Goal: Task Accomplishment & Management: Use online tool/utility

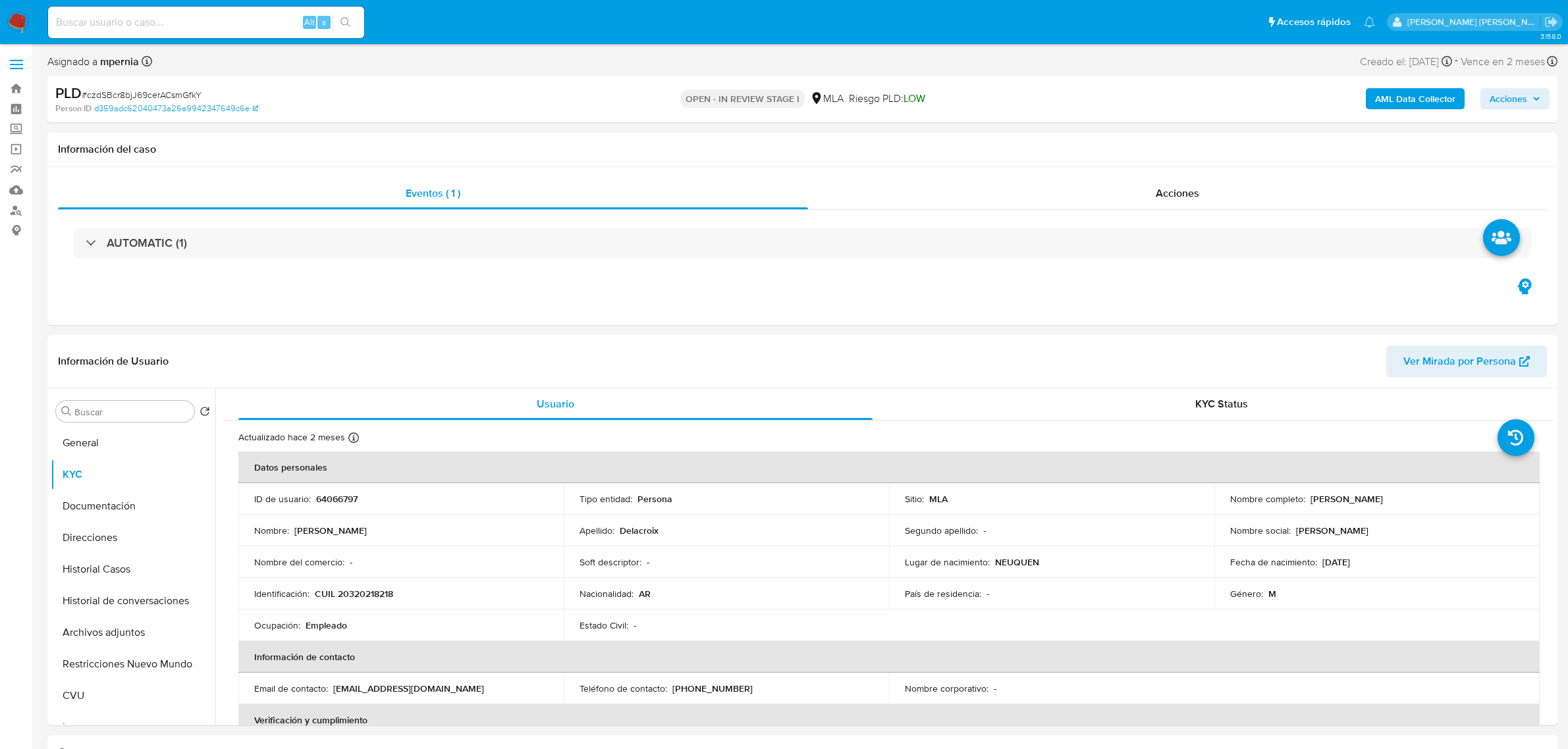
select select "10"
click at [1383, 94] on b "AML Data Collector" at bounding box center [1414, 98] width 81 height 21
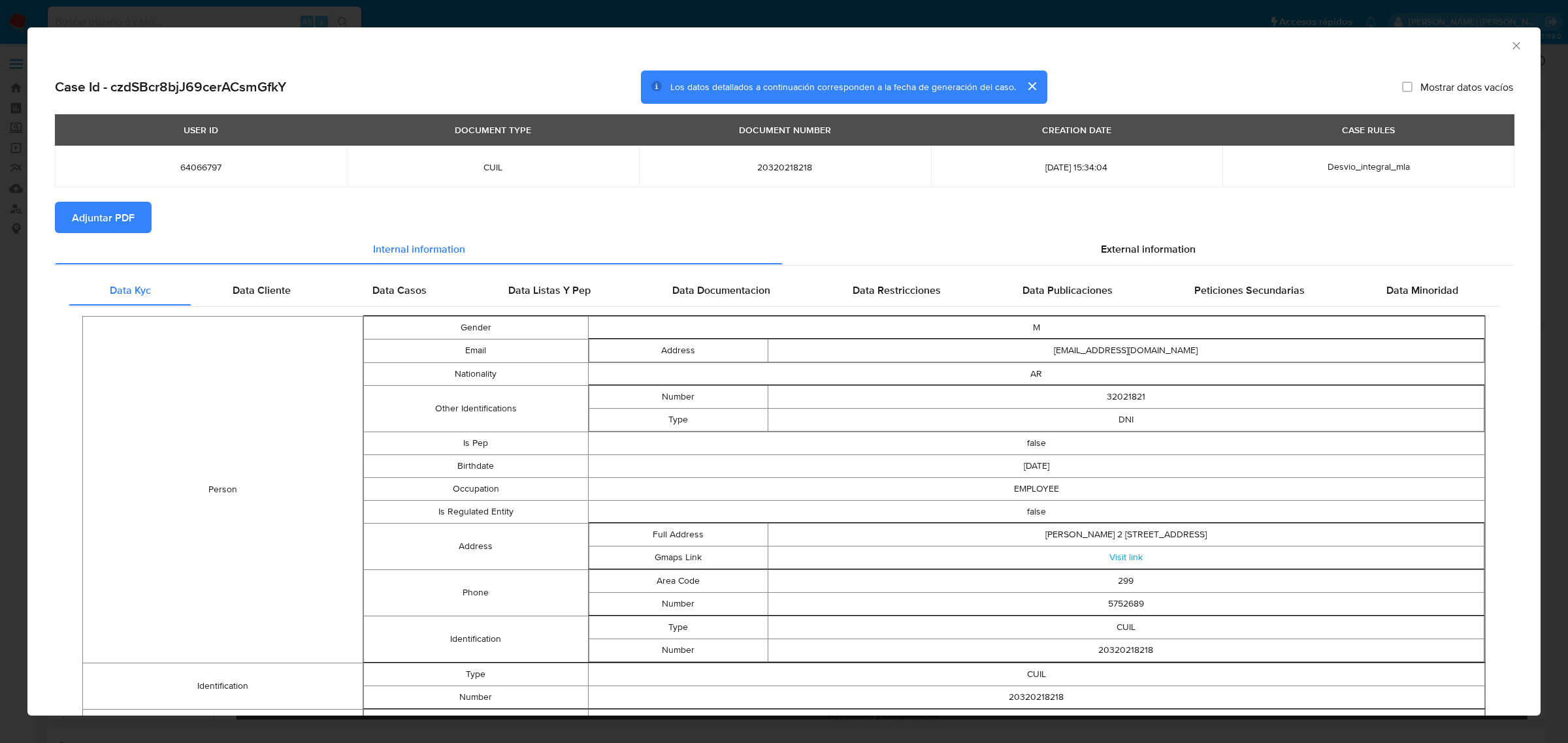
click at [1125, 270] on div "Data Kyc Data Cliente Data Casos Data Listas Y Pep Data Documentacion Data Rest…" at bounding box center [784, 576] width 1458 height 623
click at [1127, 253] on span "External information" at bounding box center [1148, 249] width 95 height 15
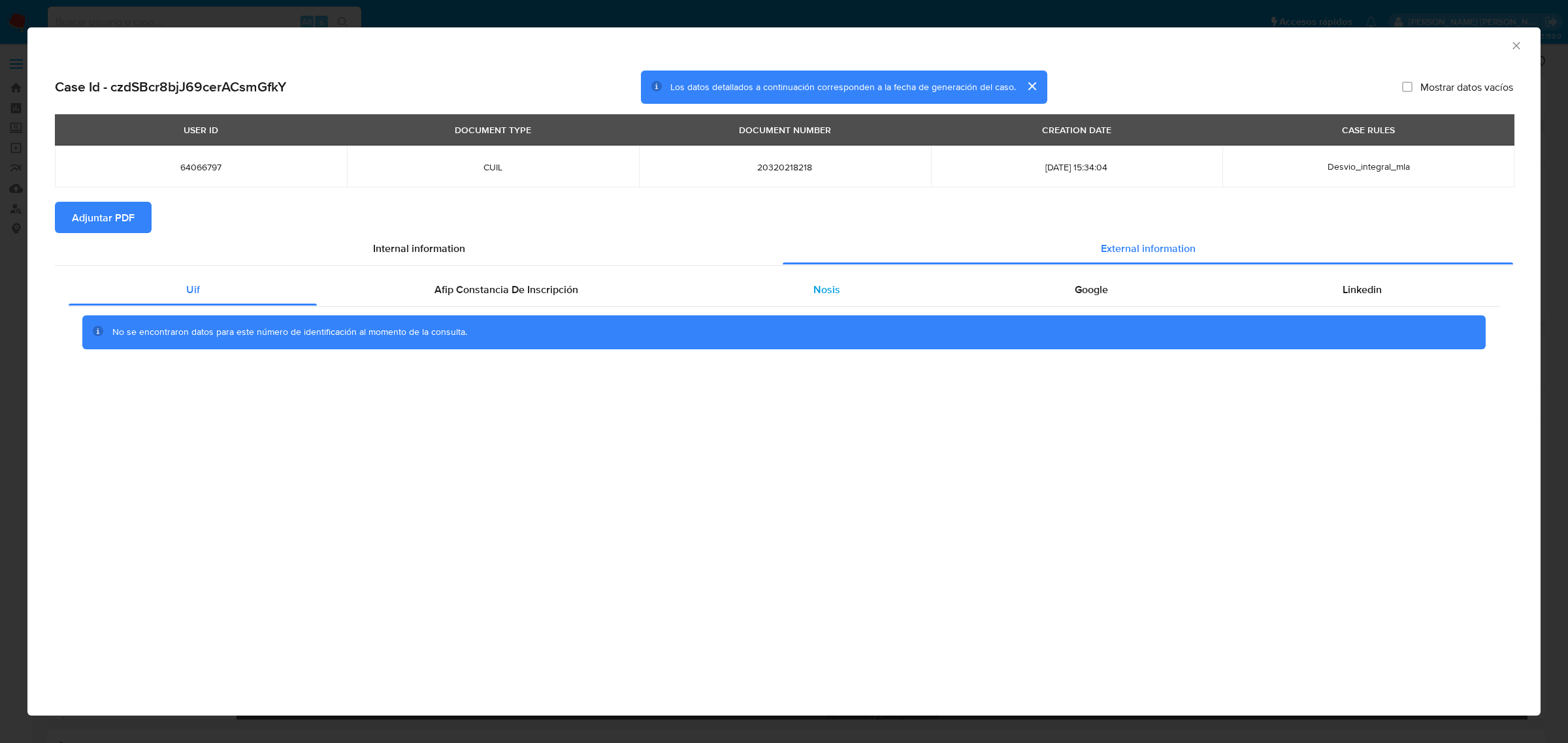
click at [830, 294] on span "Nosis" at bounding box center [826, 290] width 27 height 15
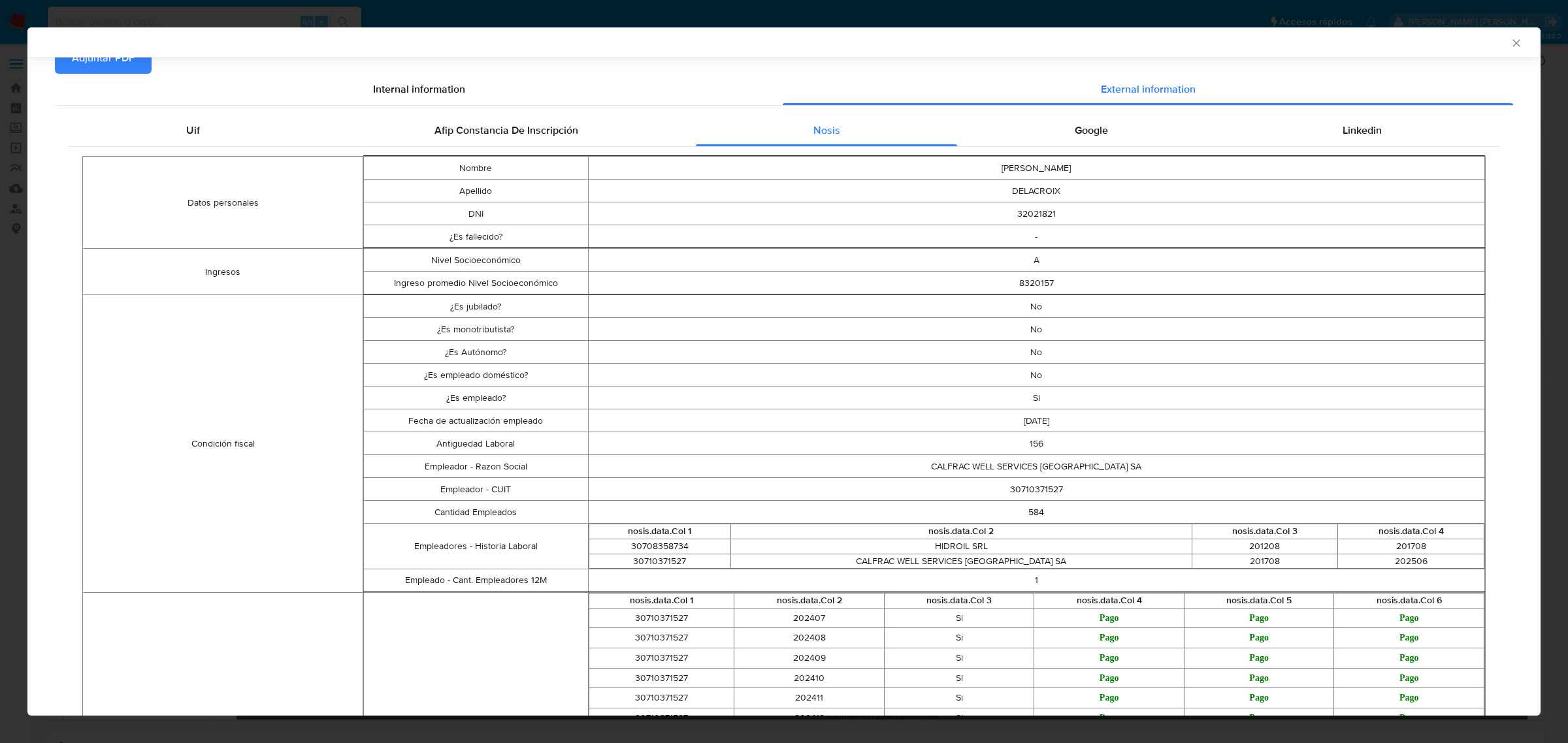
scroll to position [160, 0]
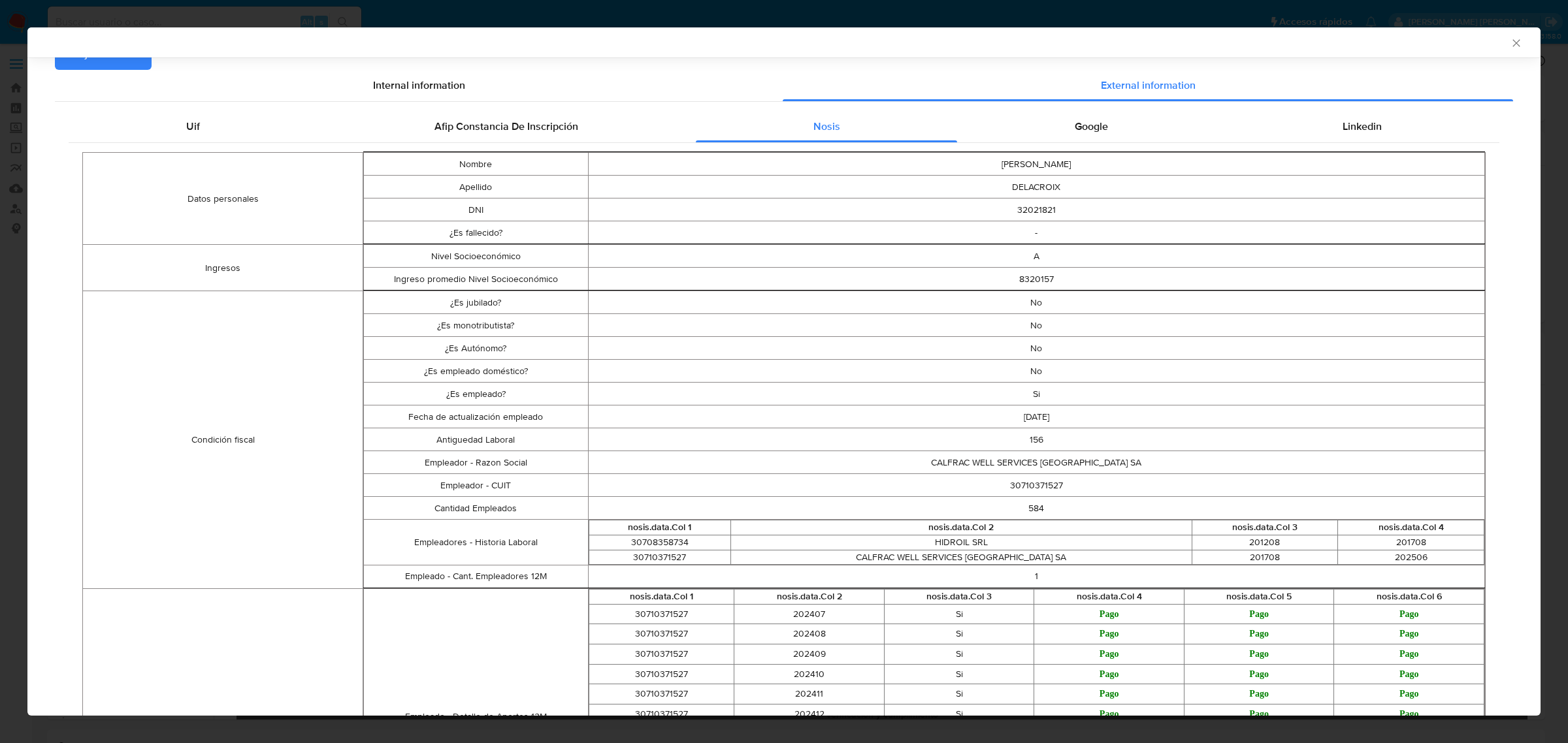
click at [1017, 484] on td "30710371527" at bounding box center [1036, 485] width 897 height 23
copy td "30710371527"
click at [123, 63] on span "Adjuntar PDF" at bounding box center [103, 54] width 63 height 29
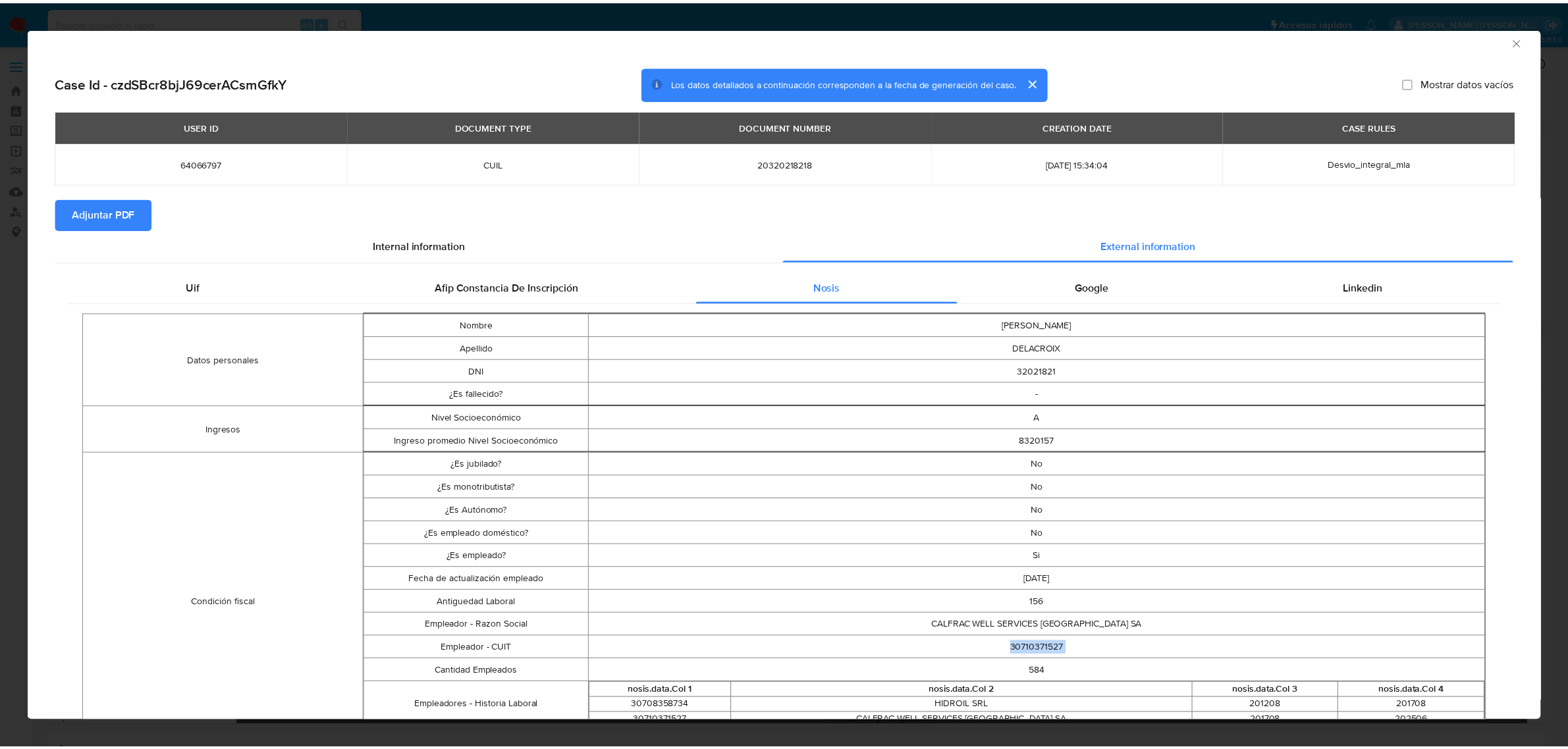
scroll to position [0, 0]
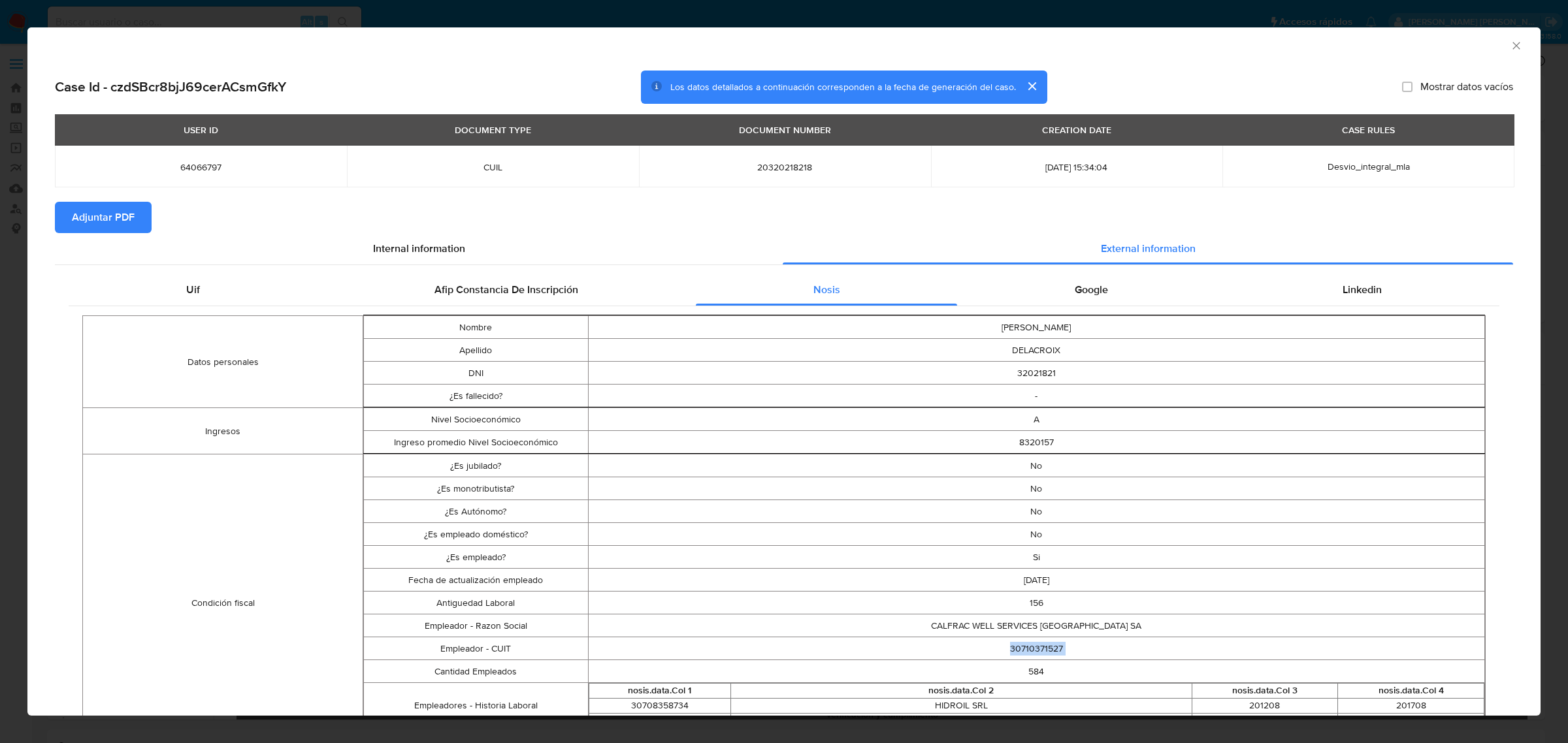
click at [1510, 47] on icon "Cerrar ventana" at bounding box center [1516, 45] width 13 height 13
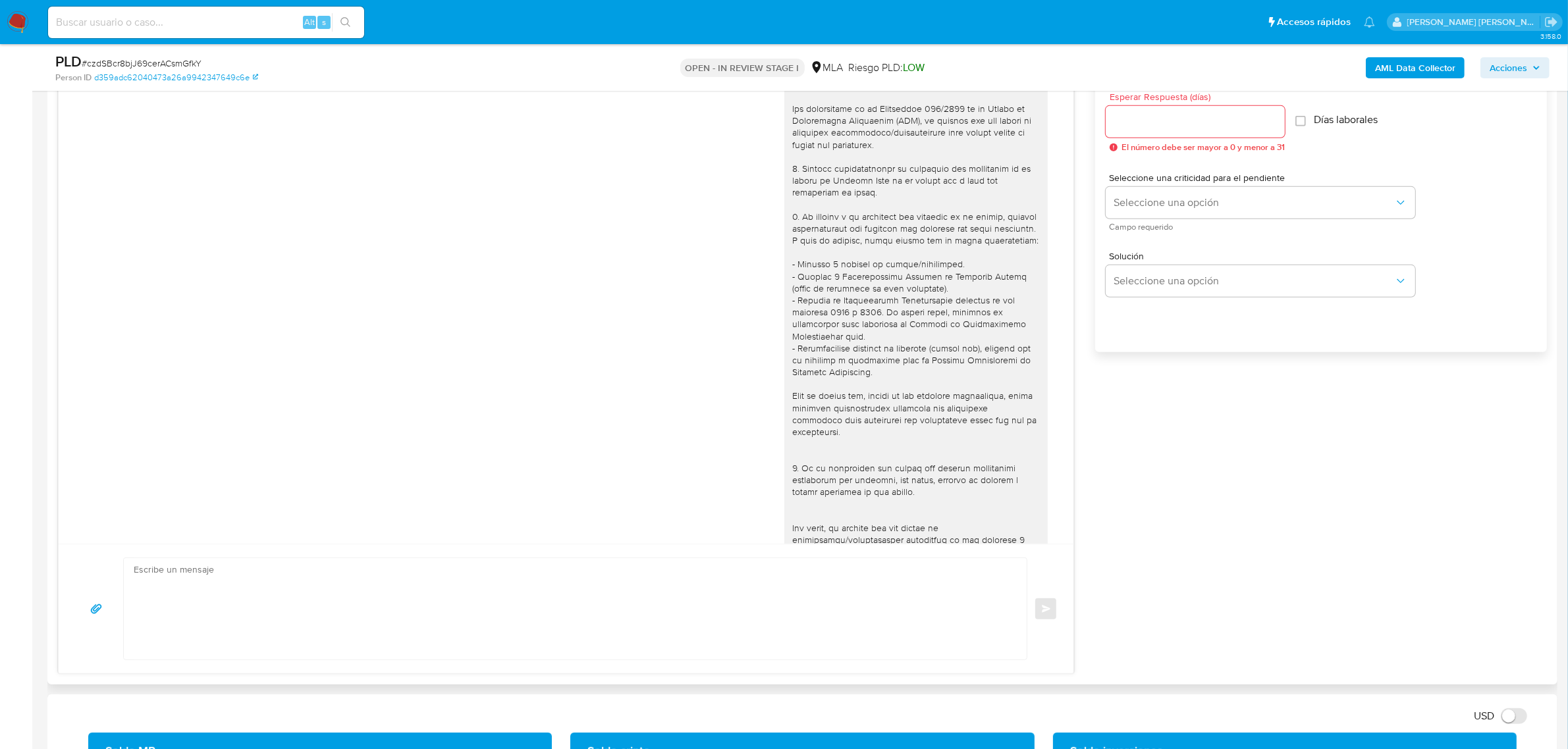
scroll to position [412, 0]
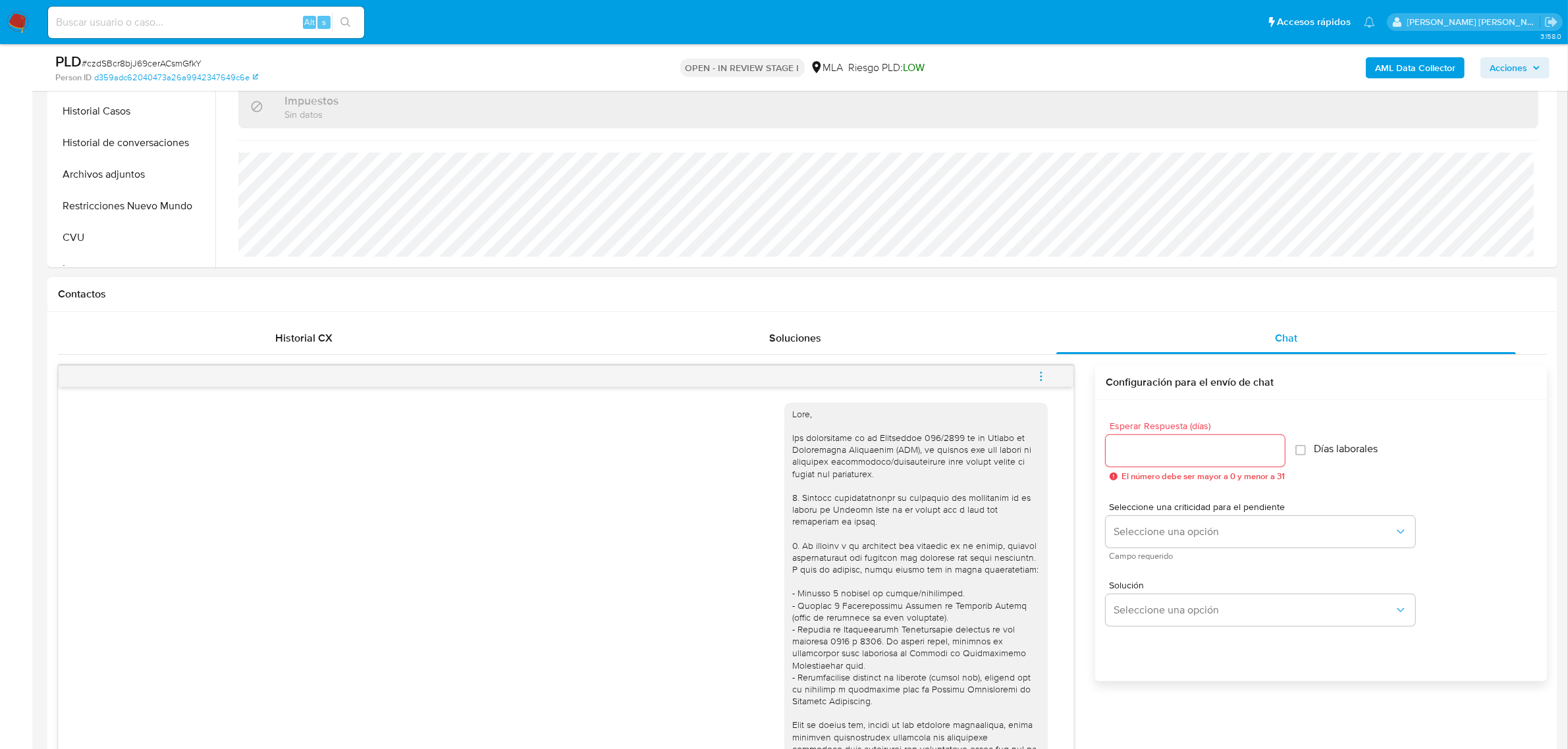
click at [1039, 379] on icon "menu-action" at bounding box center [1041, 376] width 12 height 12
click at [955, 350] on li "Cerrar conversación" at bounding box center [952, 352] width 135 height 23
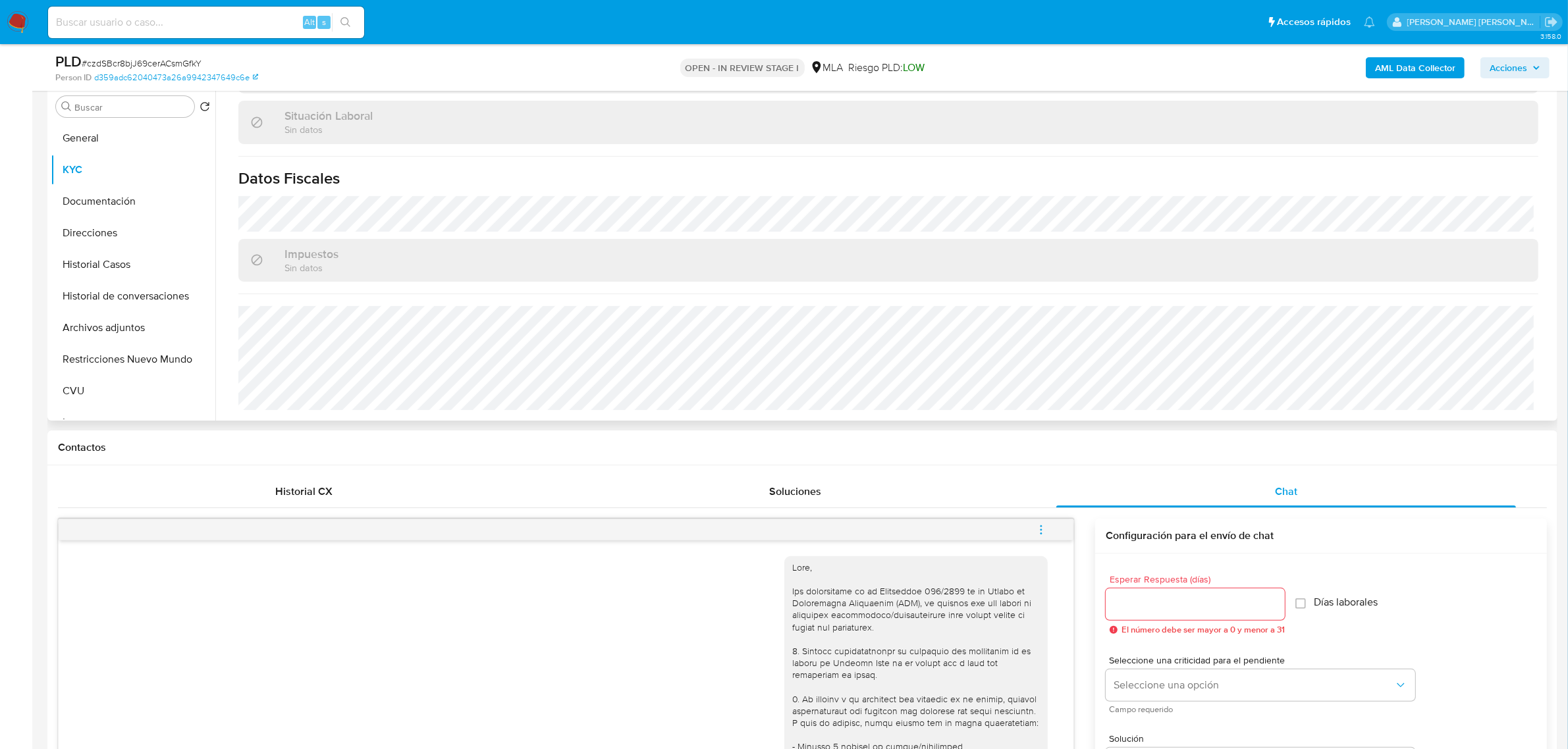
scroll to position [83, 0]
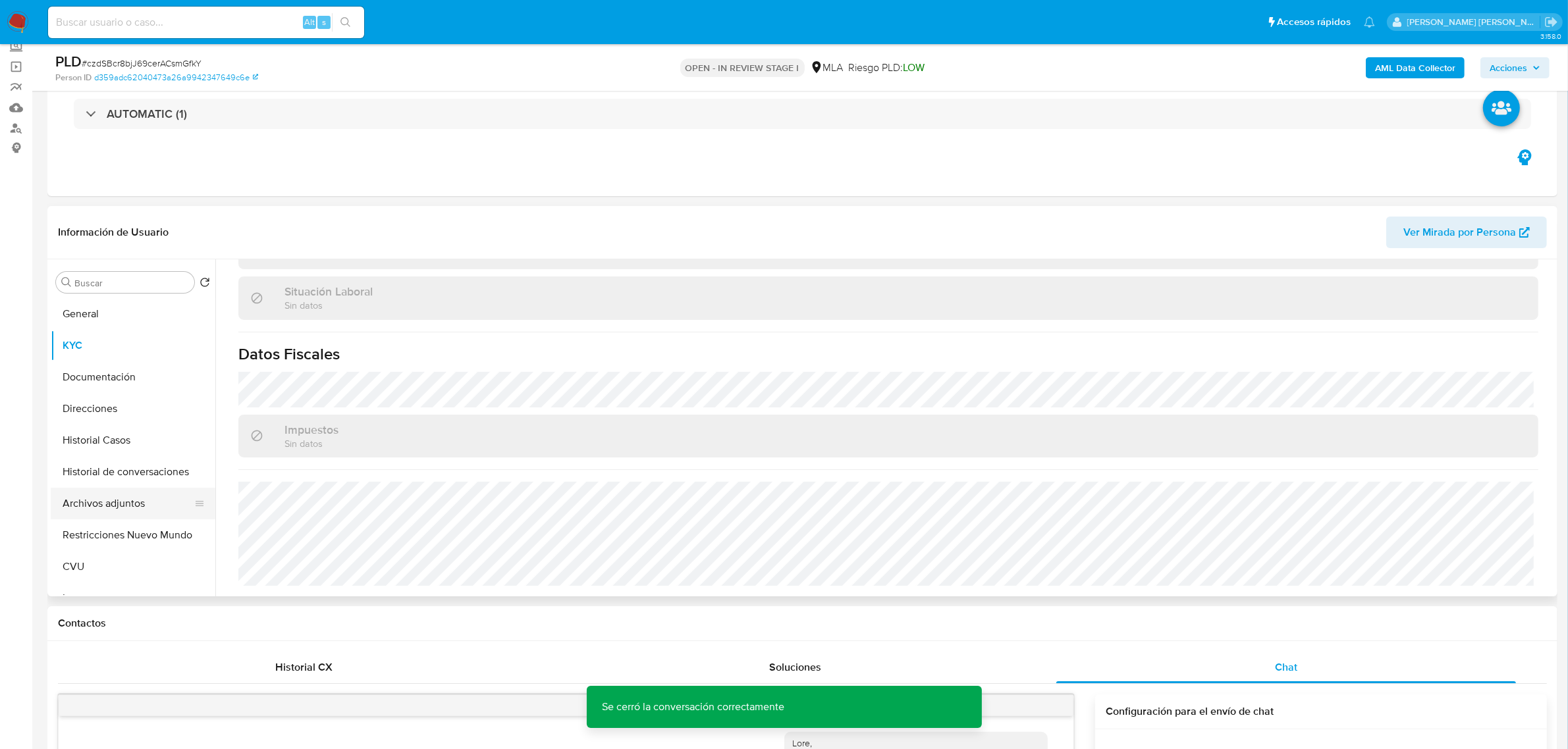
click at [115, 507] on button "Archivos adjuntos" at bounding box center [128, 504] width 154 height 32
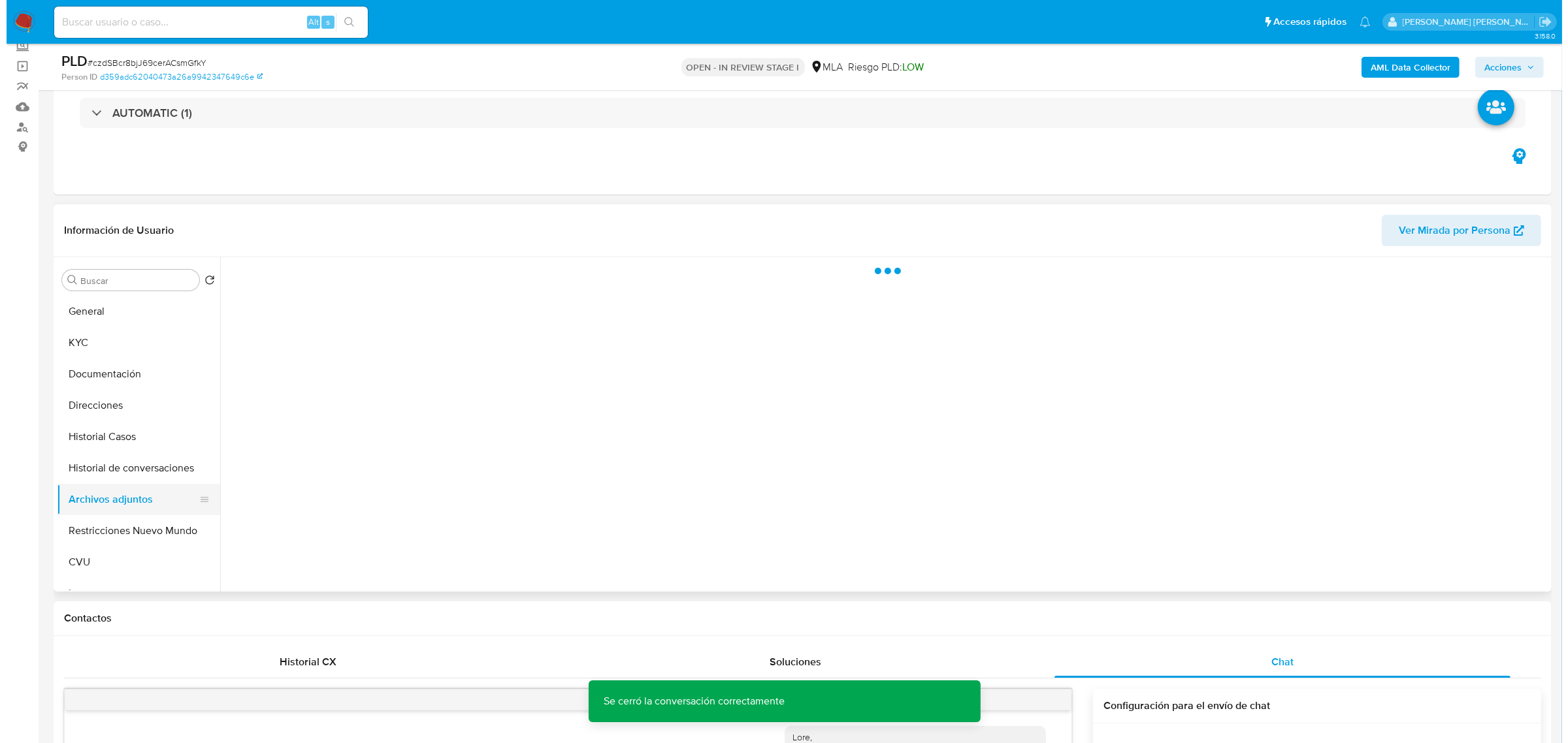
scroll to position [0, 0]
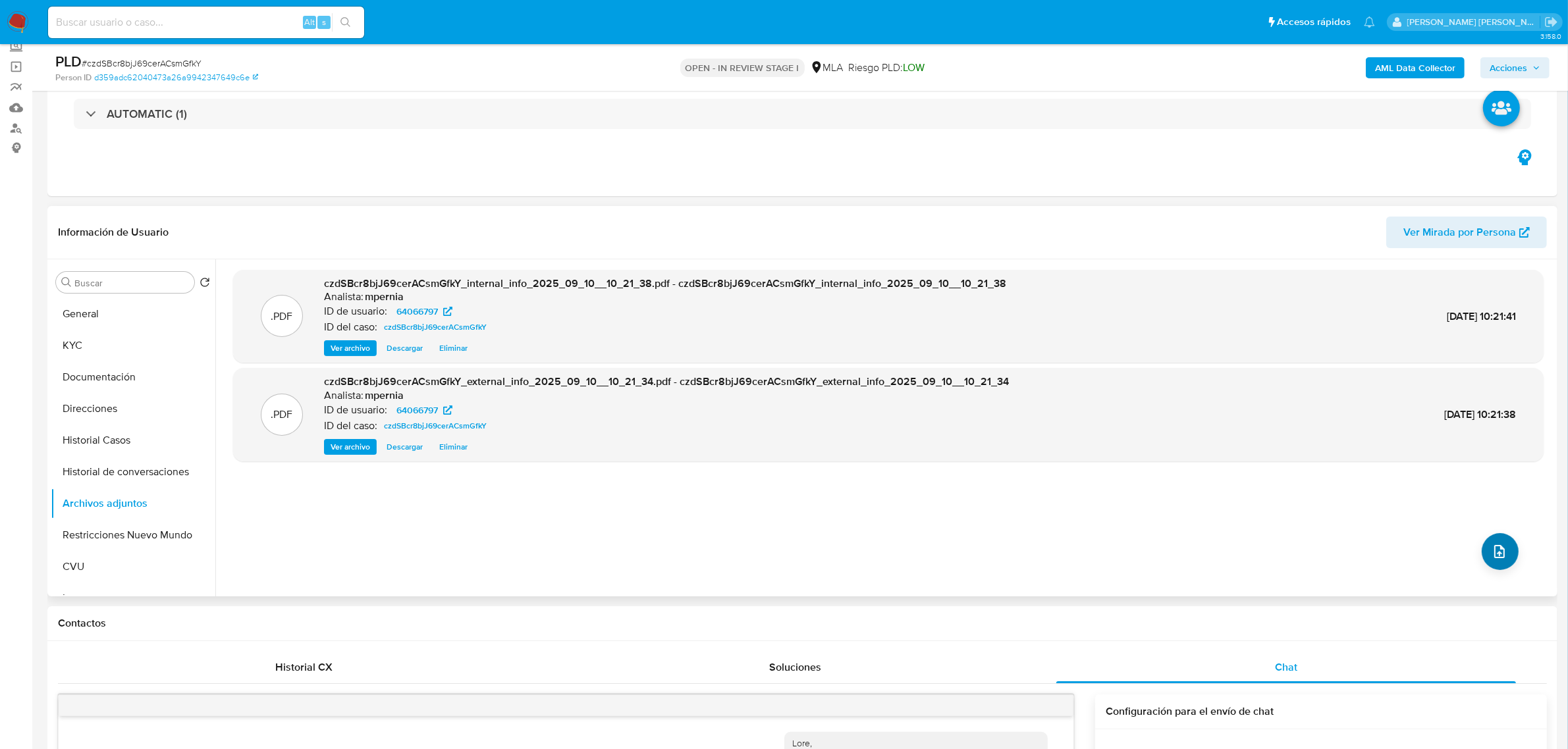
click at [1492, 549] on icon "upload-file" at bounding box center [1499, 551] width 16 height 16
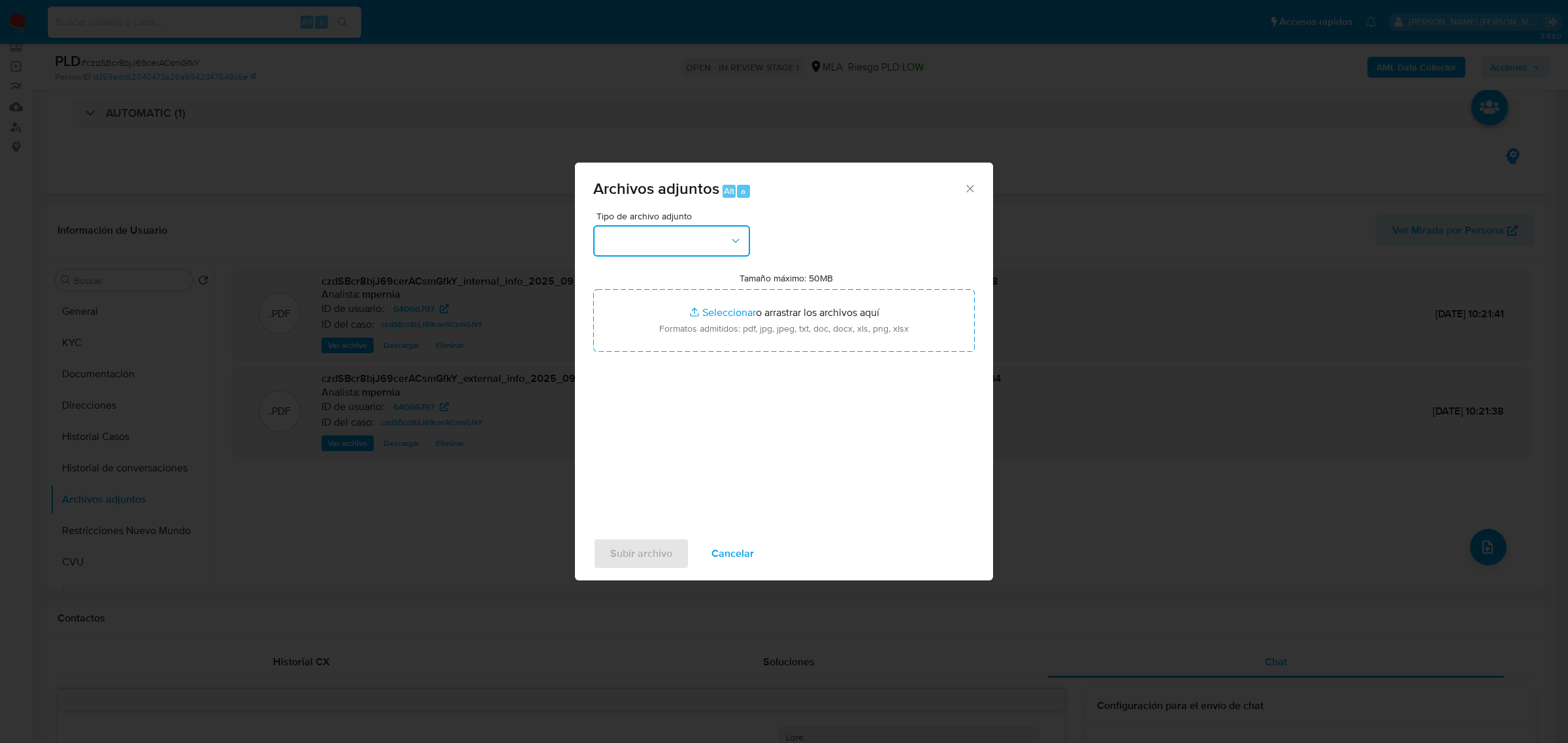
click at [704, 225] on button "button" at bounding box center [671, 241] width 156 height 31
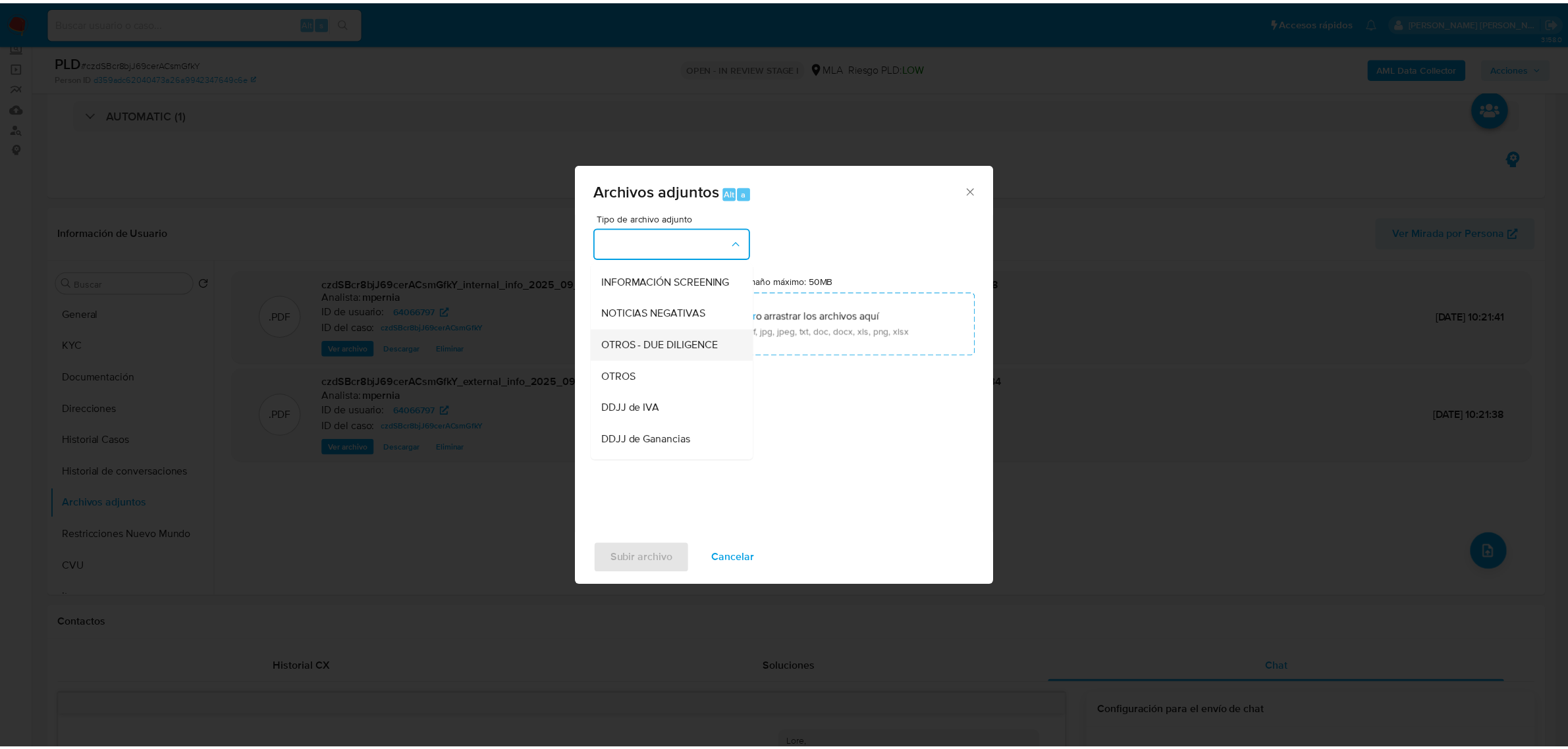
scroll to position [247, 0]
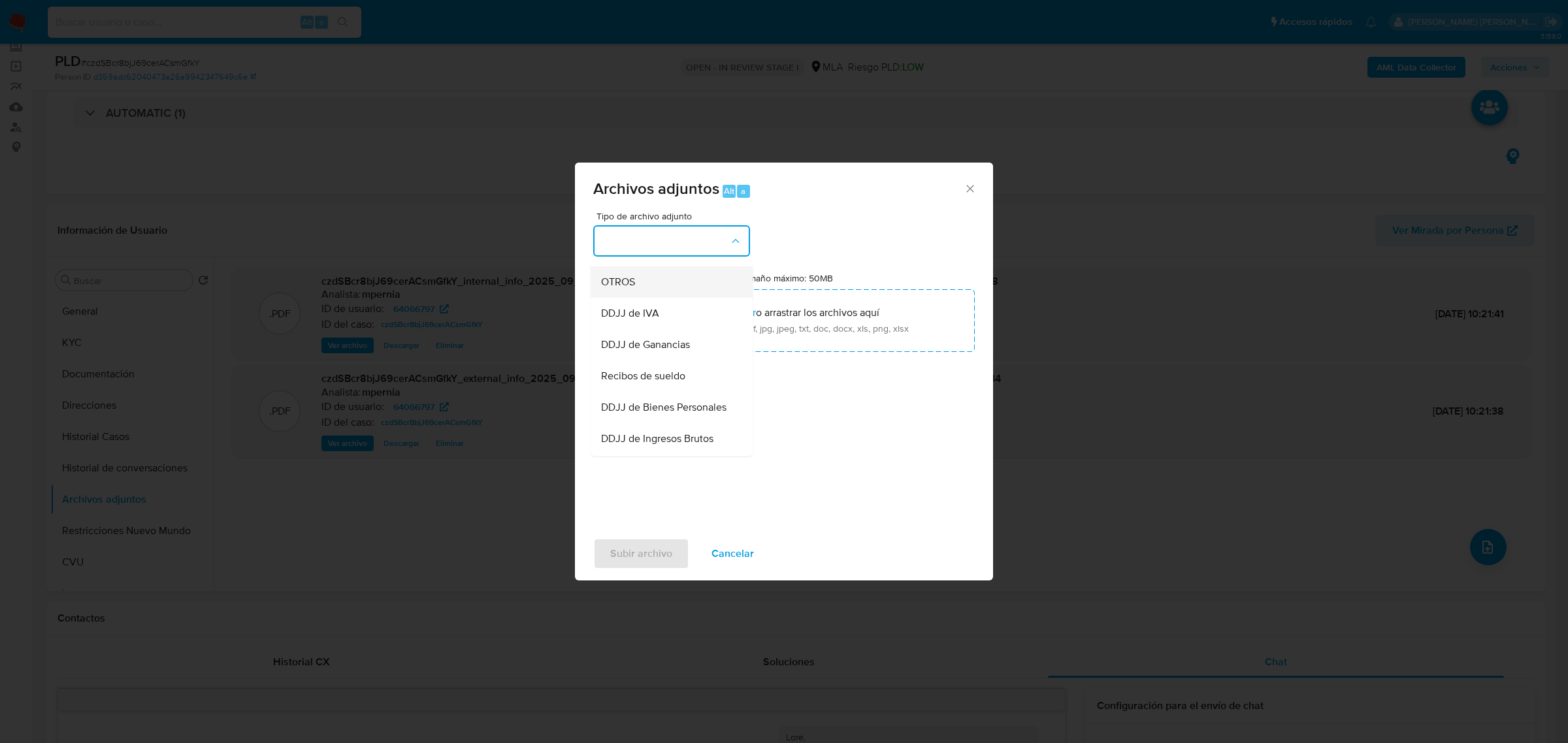
click at [631, 297] on div "OTROS" at bounding box center [668, 281] width 133 height 31
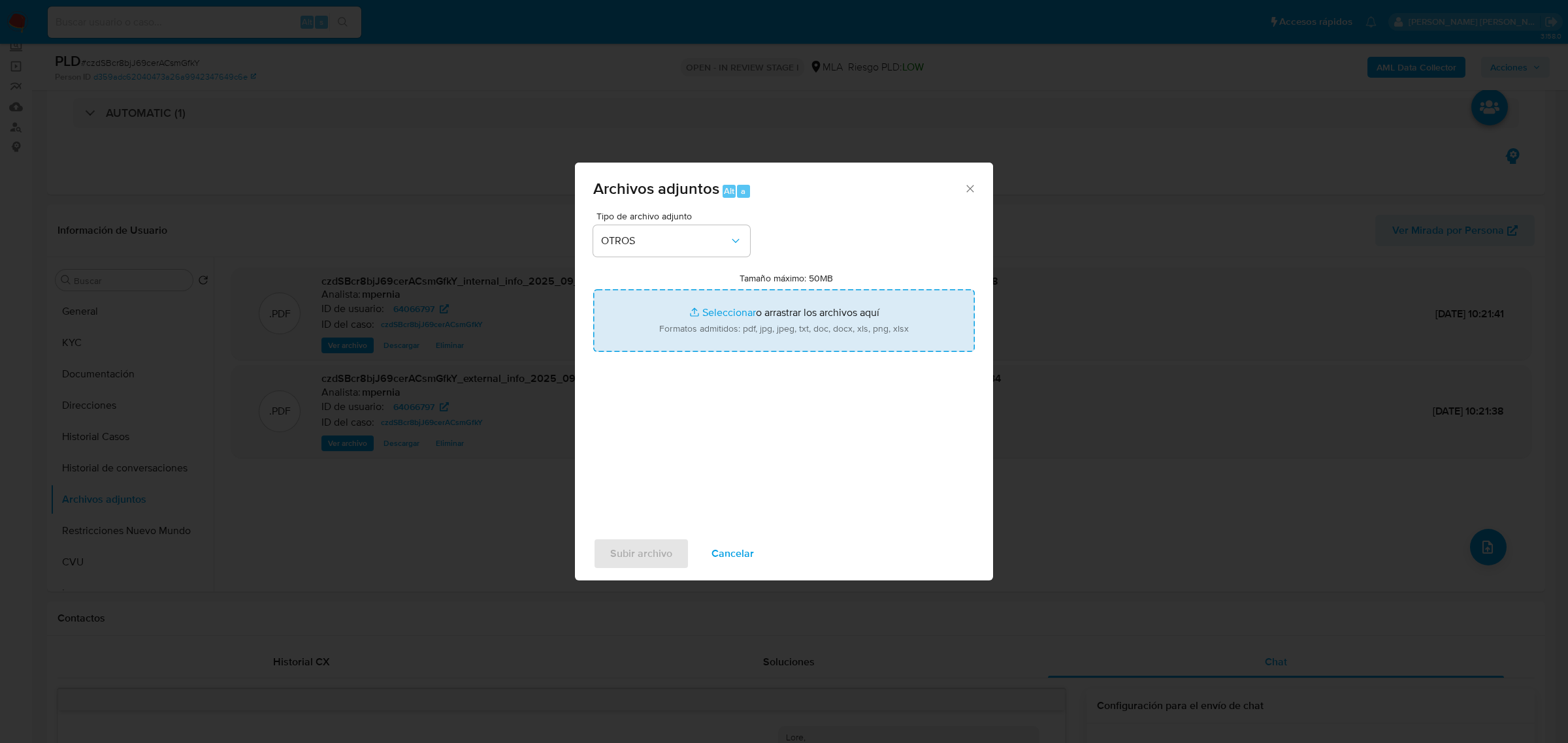
type input "C:\fakepath\Movimientos-Aladdin-64066797.xlsx"
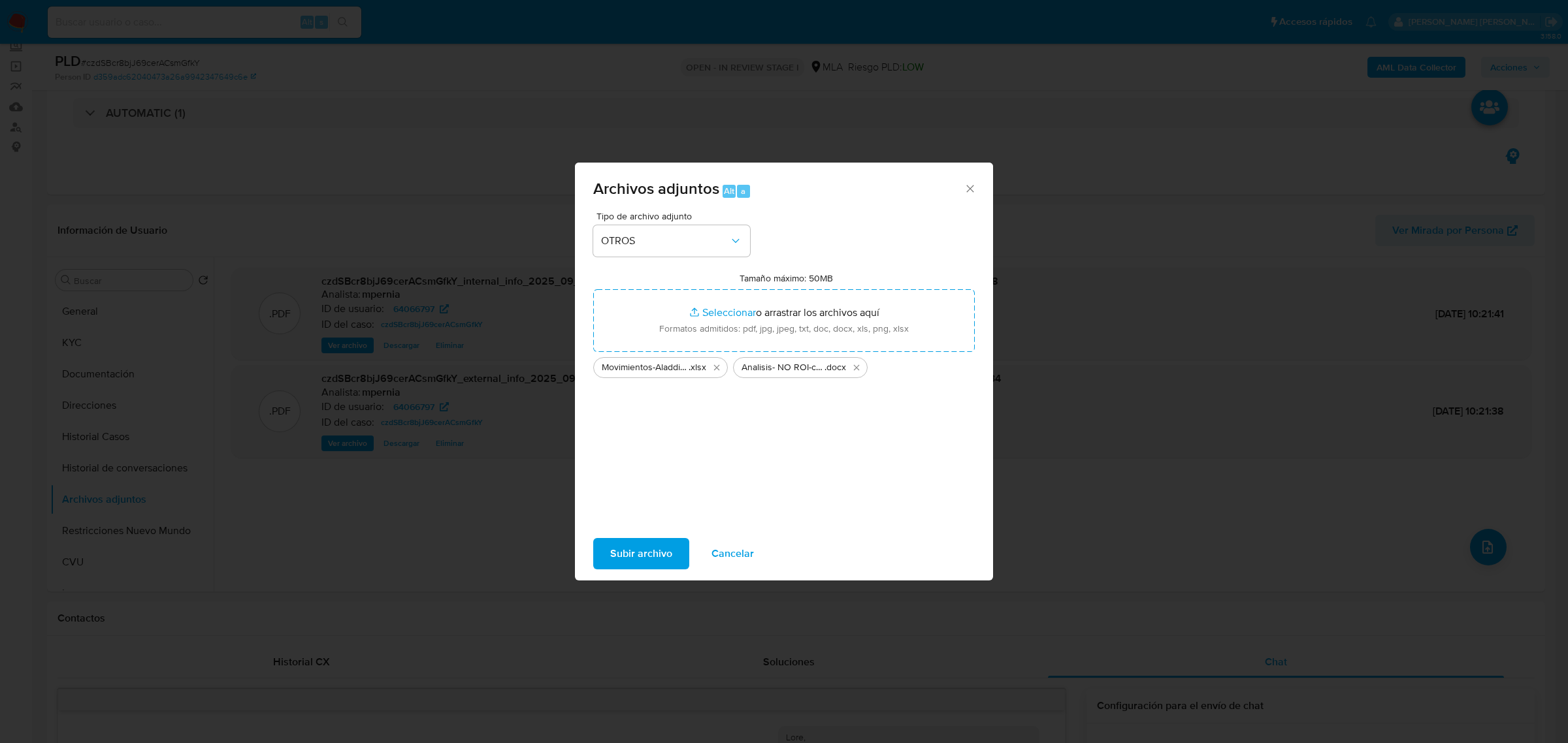
click at [644, 553] on span "Subir archivo" at bounding box center [641, 554] width 62 height 29
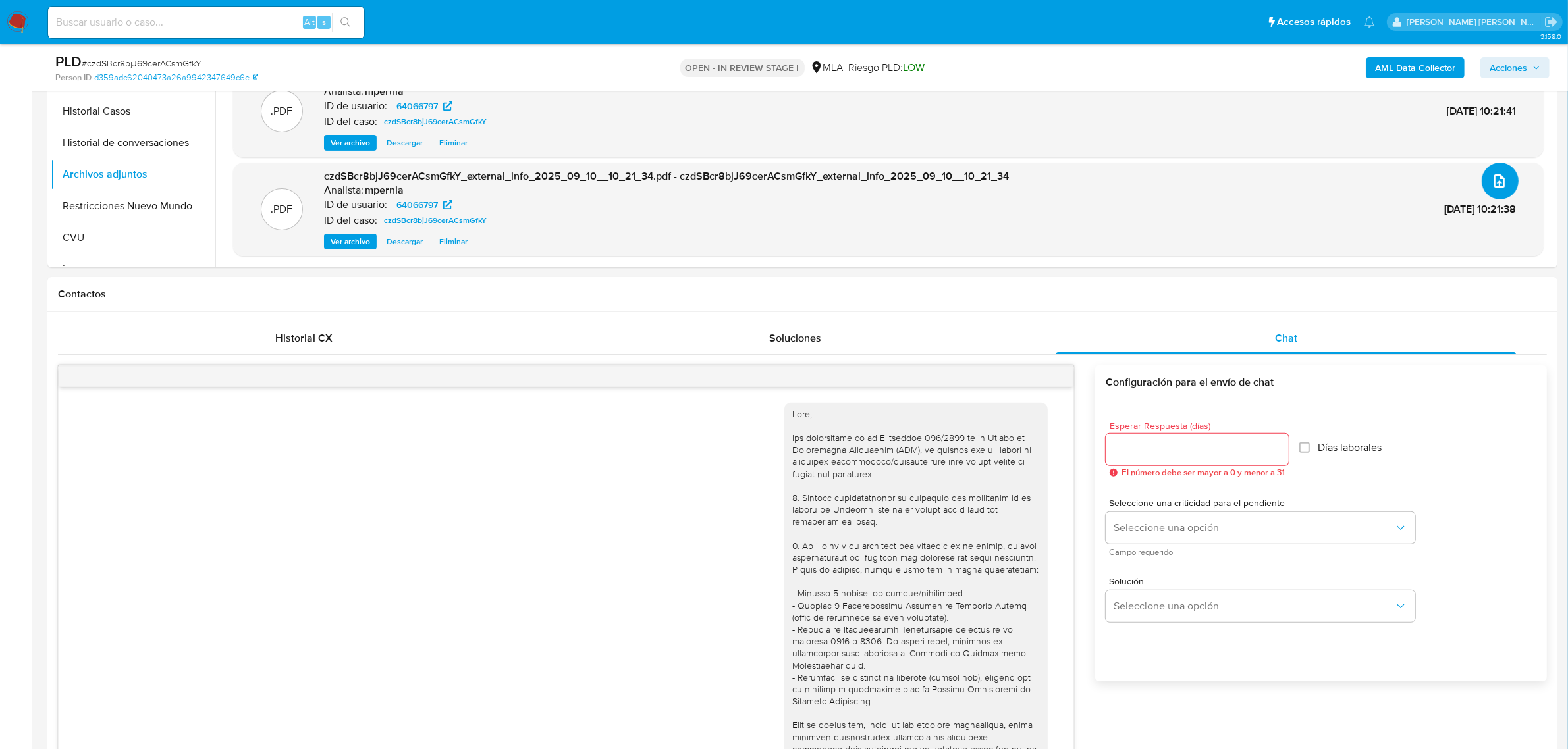
scroll to position [0, 0]
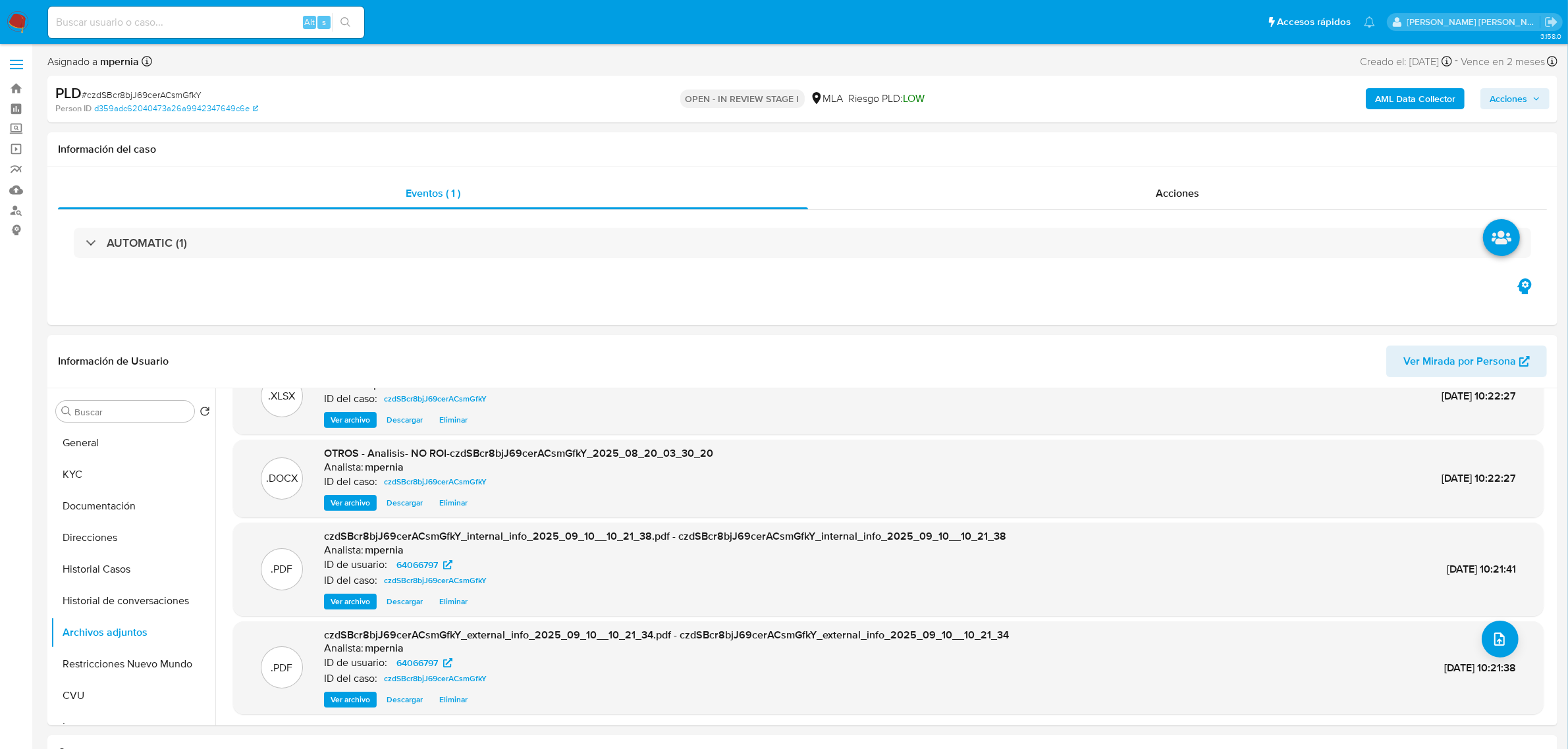
drag, startPoint x: 1529, startPoint y: 106, endPoint x: 1512, endPoint y: 109, distance: 17.3
click at [1529, 105] on span "Acciones" at bounding box center [1515, 98] width 51 height 19
click at [1130, 137] on span "Resolución del caso" at bounding box center [1140, 140] width 94 height 15
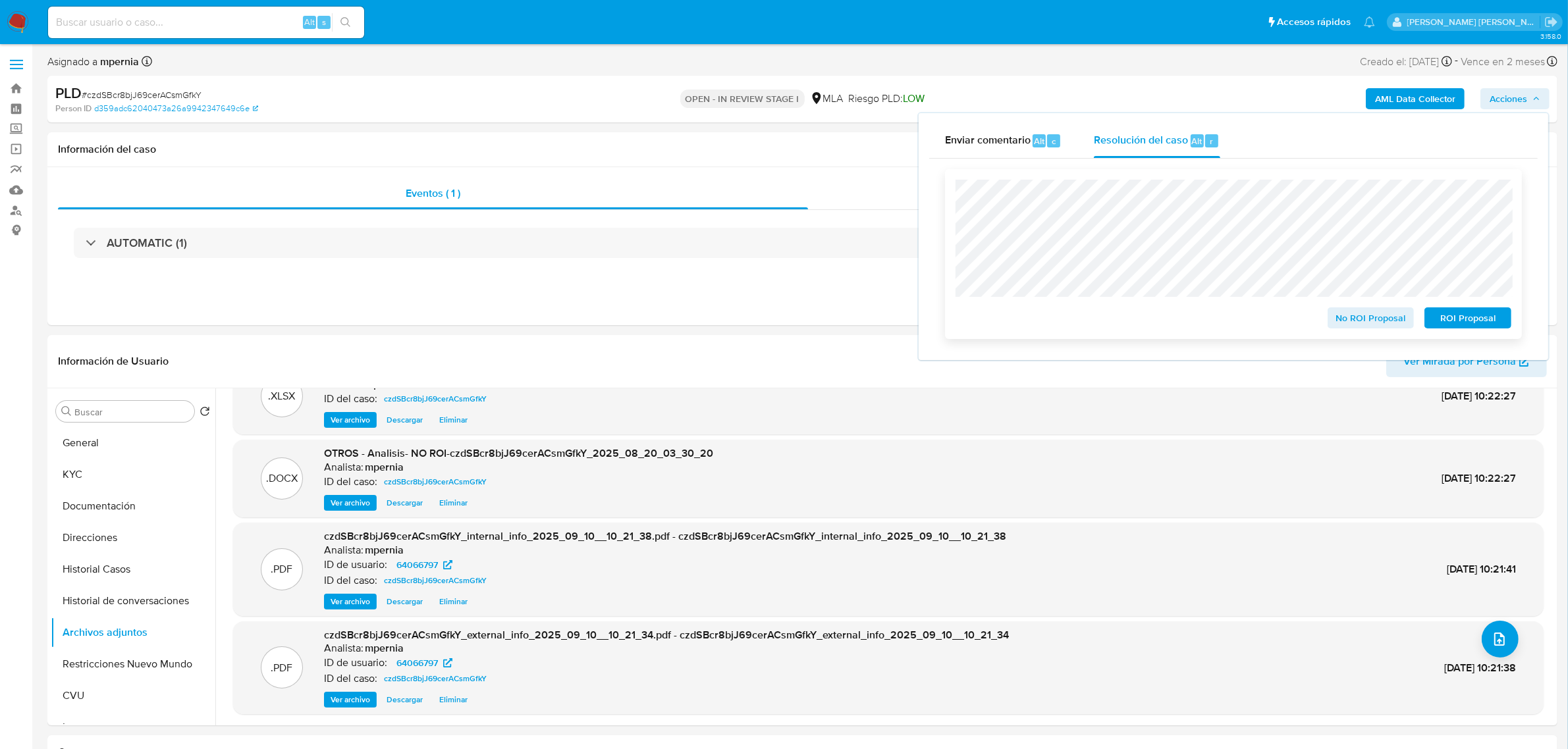
click at [1371, 321] on span "No ROI Proposal" at bounding box center [1370, 317] width 68 height 19
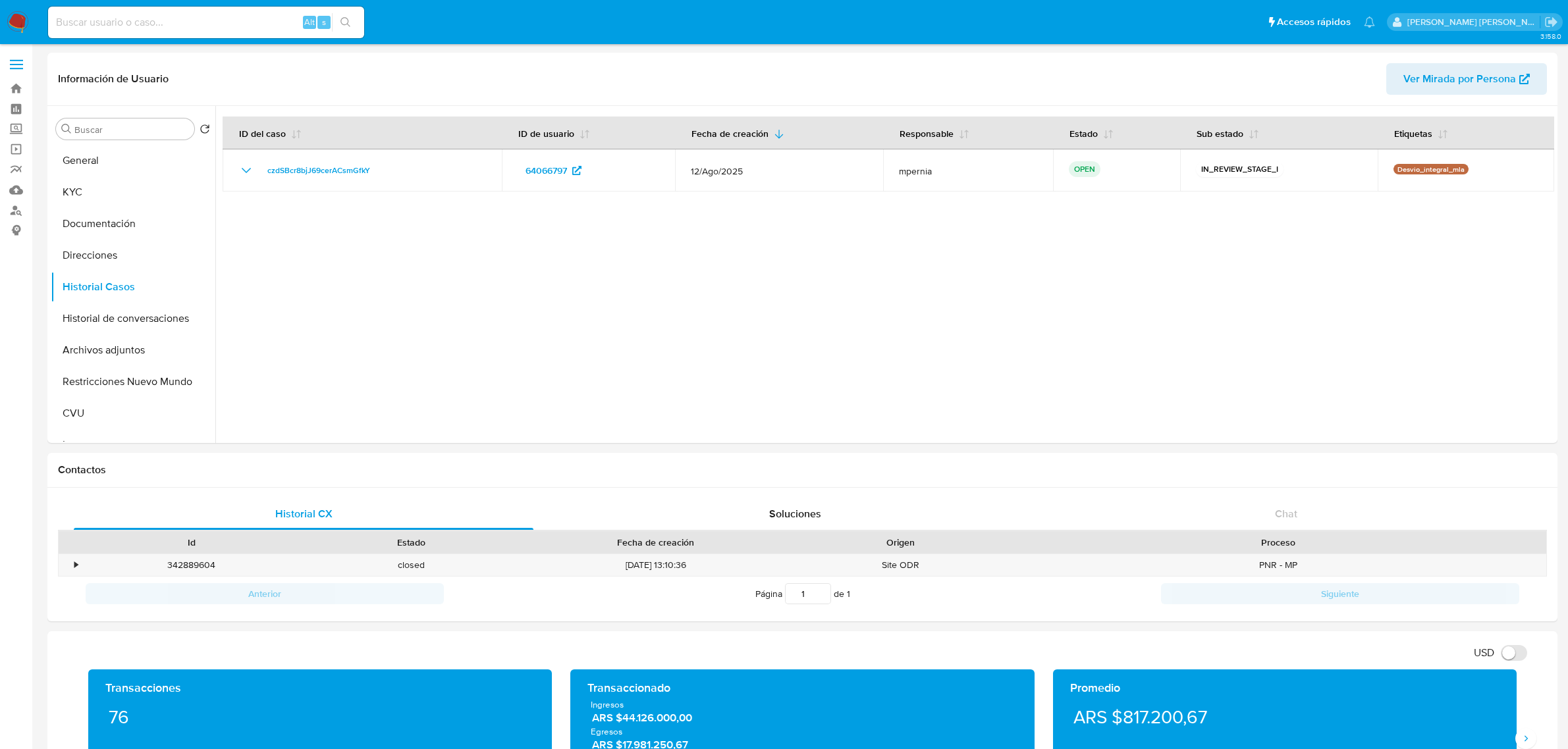
select select "10"
click at [111, 347] on button "Archivos adjuntos" at bounding box center [128, 350] width 154 height 32
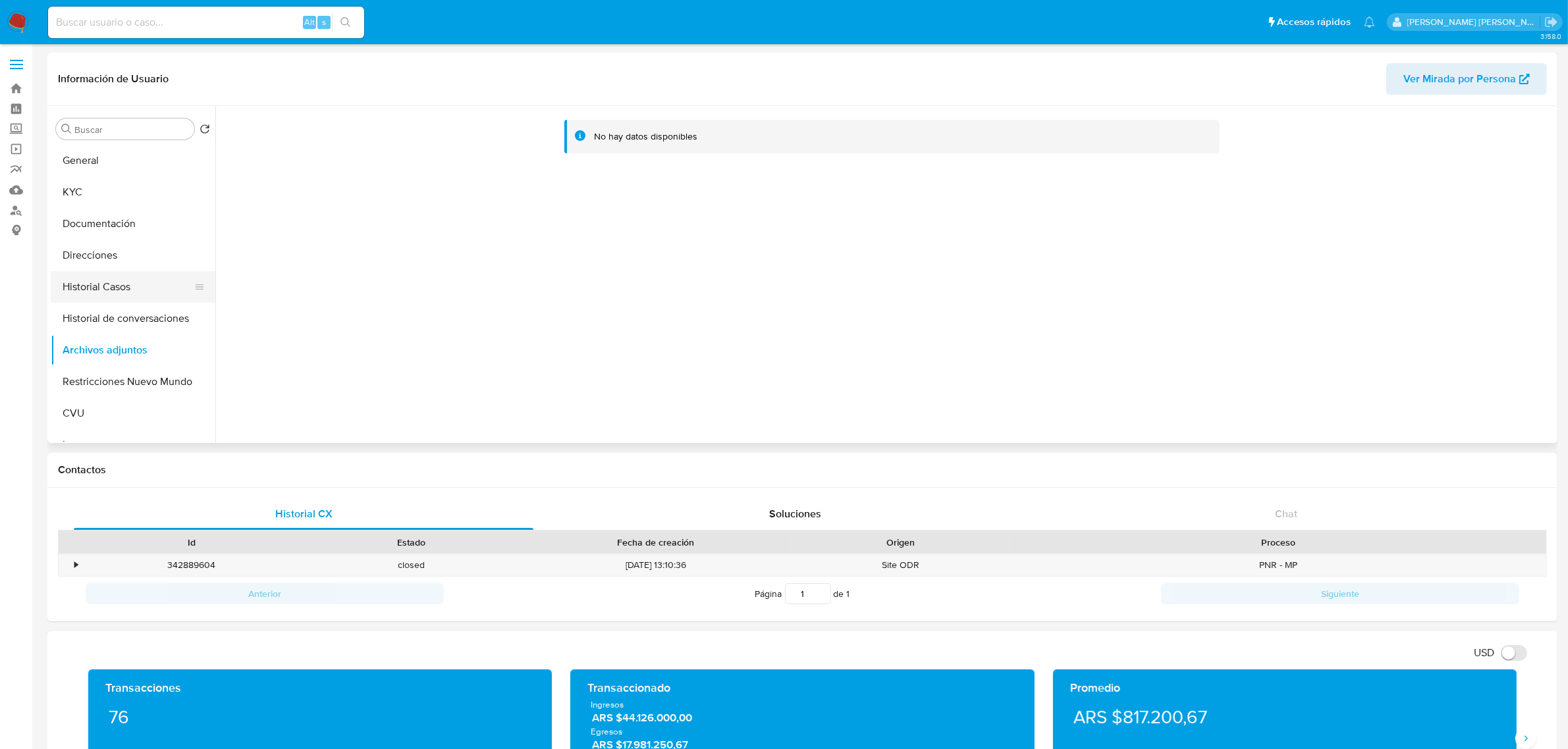
click at [85, 277] on button "Historial Casos" at bounding box center [128, 287] width 154 height 32
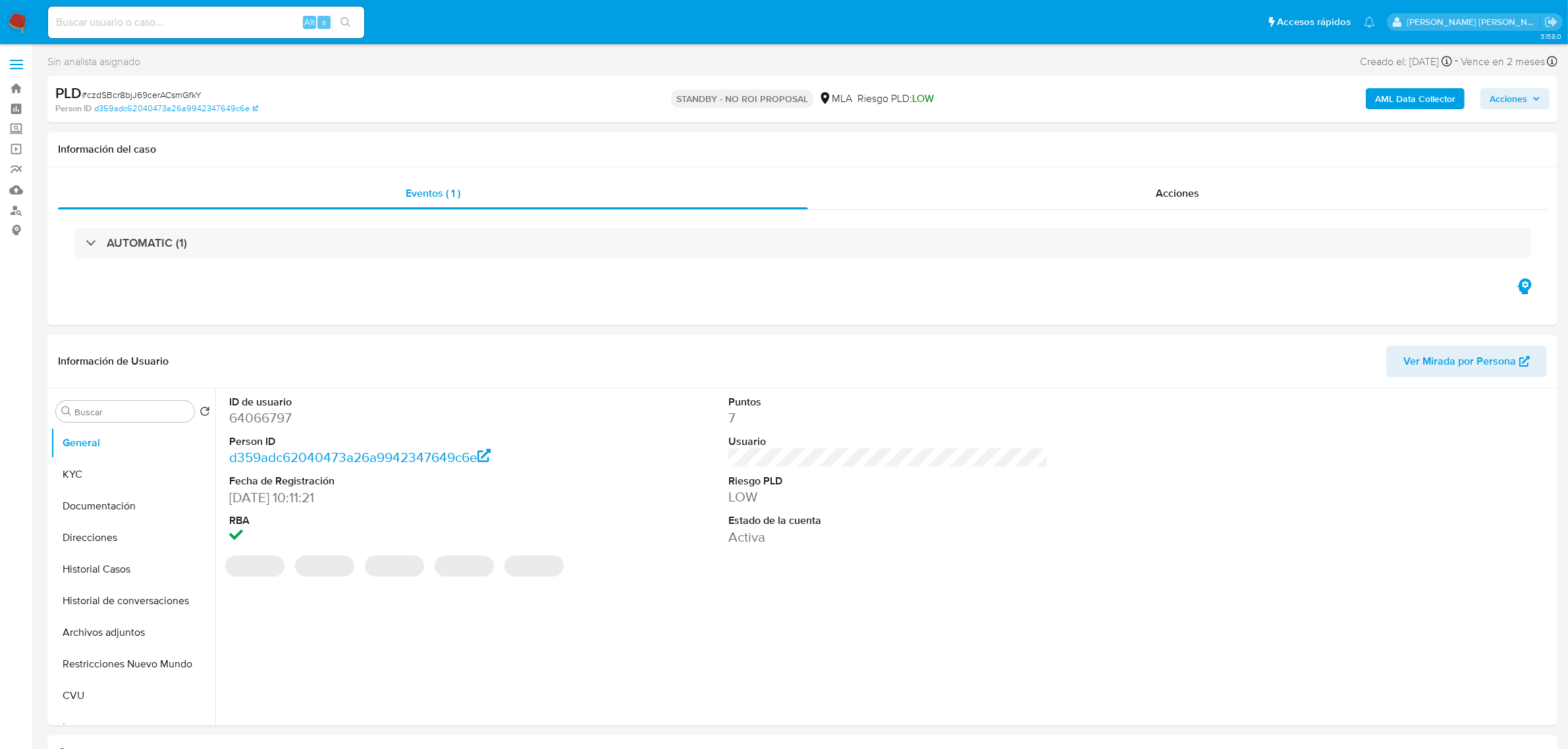
select select "10"
